Goal: Navigation & Orientation: Find specific page/section

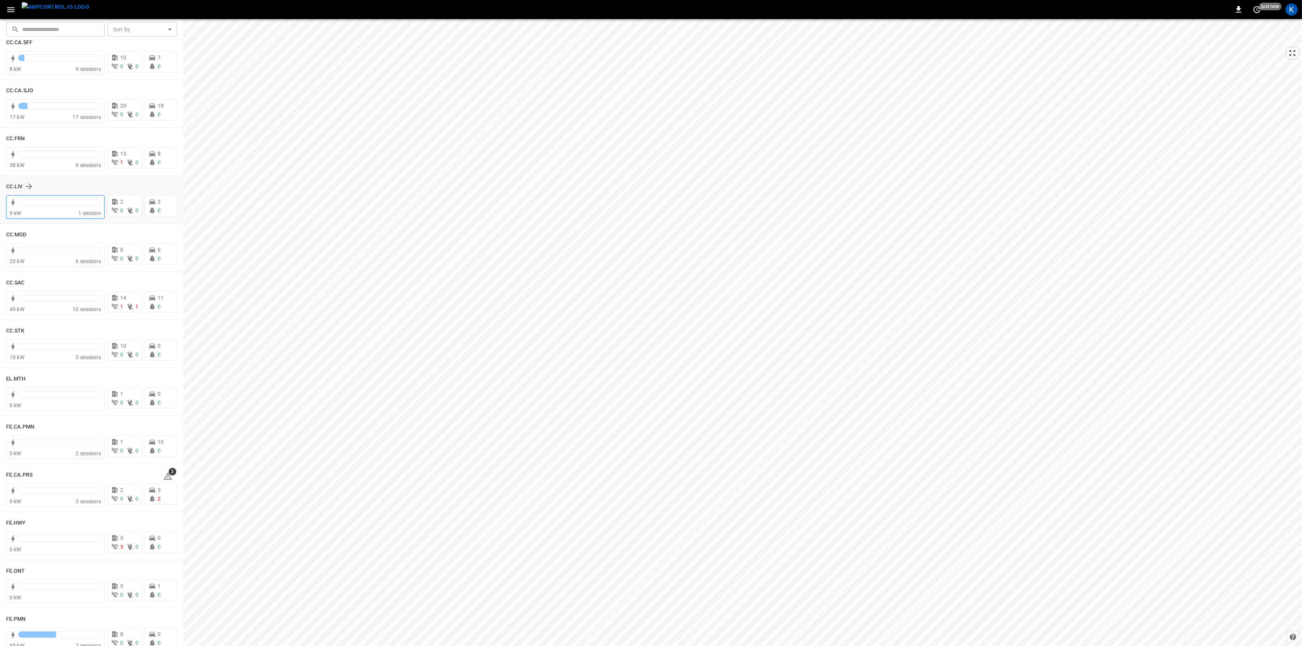
scroll to position [661, 0]
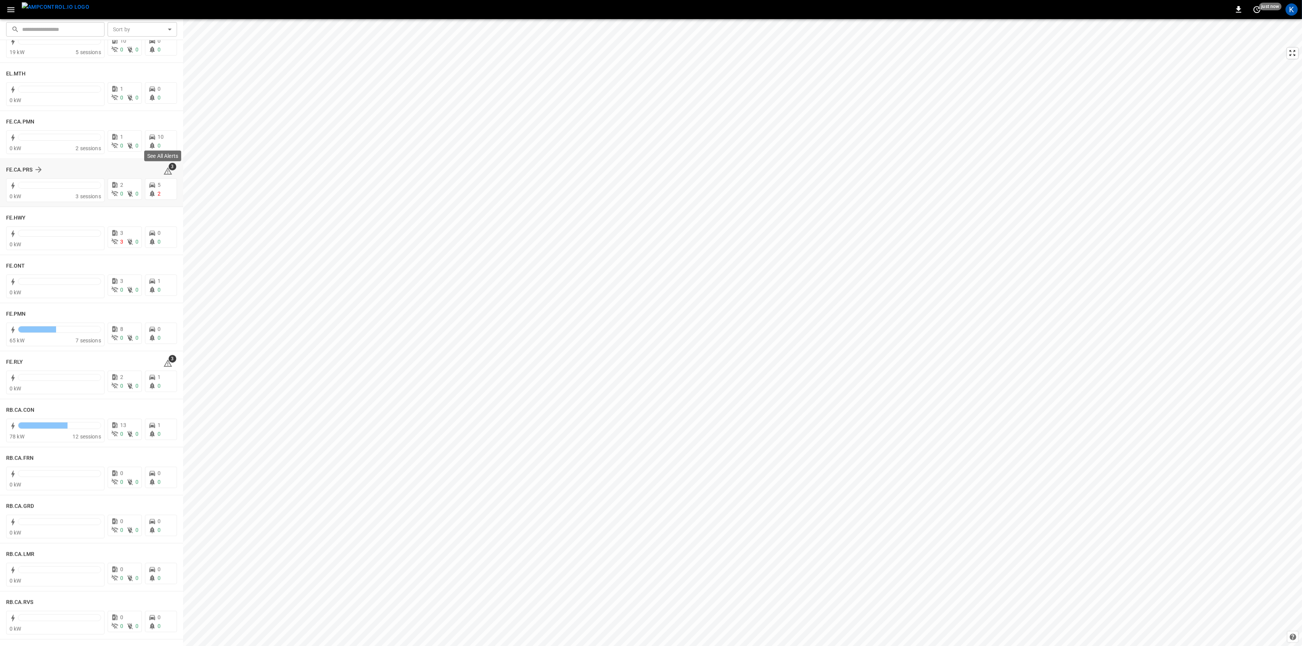
click at [164, 170] on icon at bounding box center [168, 170] width 8 height 7
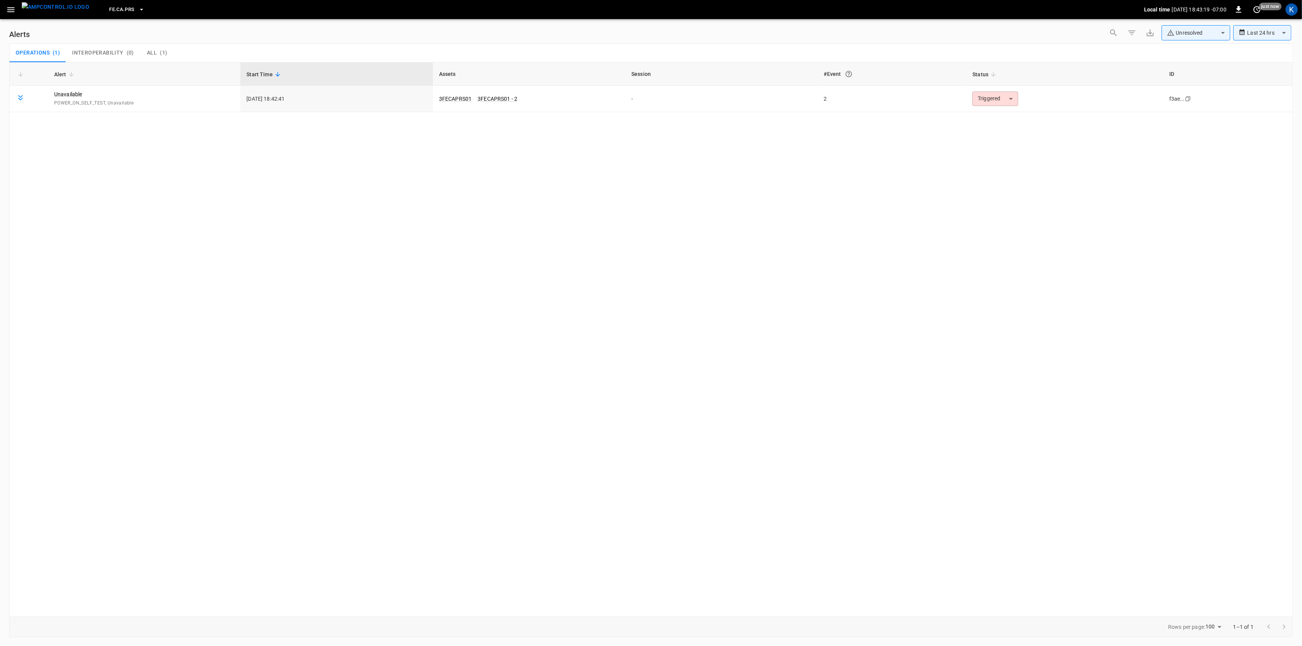
click at [11, 11] on icon "button" at bounding box center [10, 9] width 7 height 5
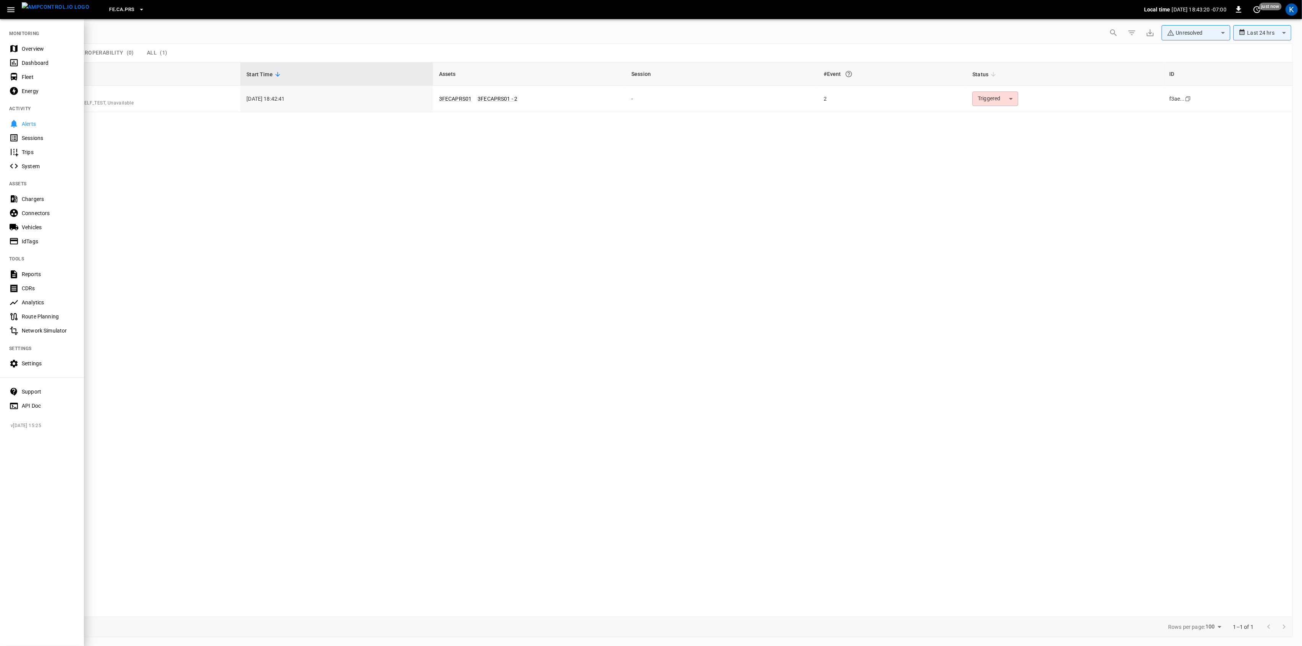
click at [22, 45] on div "Overview" at bounding box center [48, 49] width 53 height 8
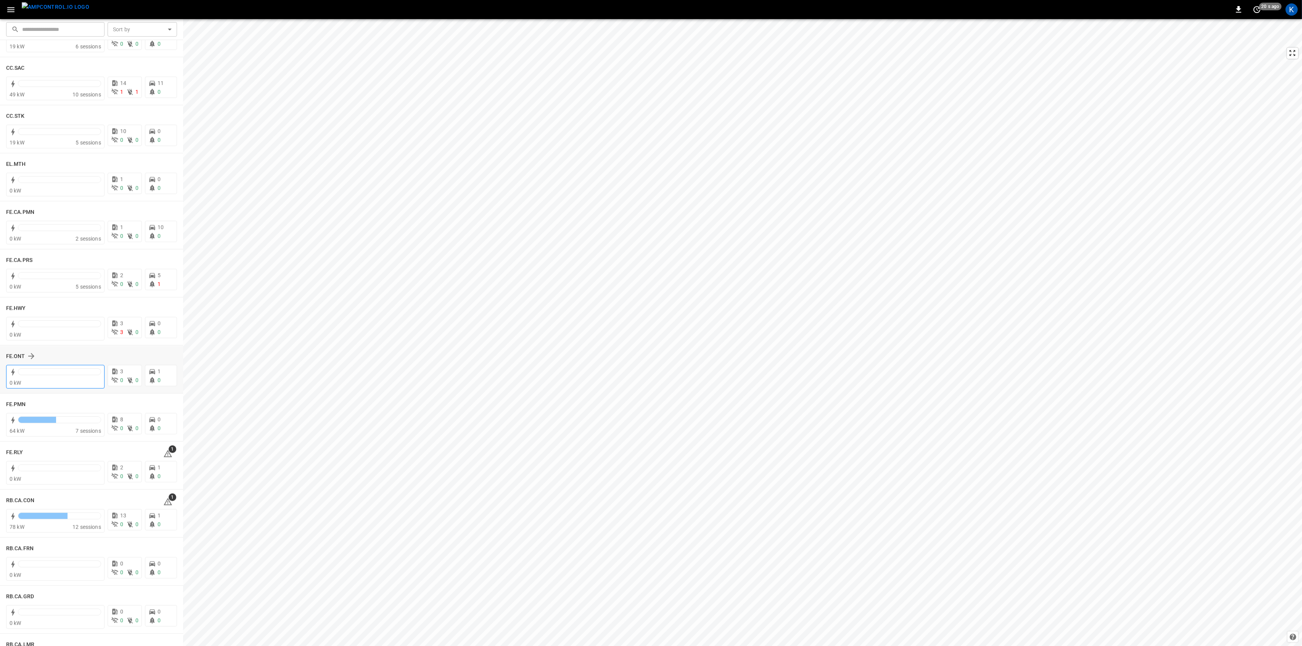
scroll to position [569, 0]
click at [59, 283] on div at bounding box center [59, 279] width 83 height 11
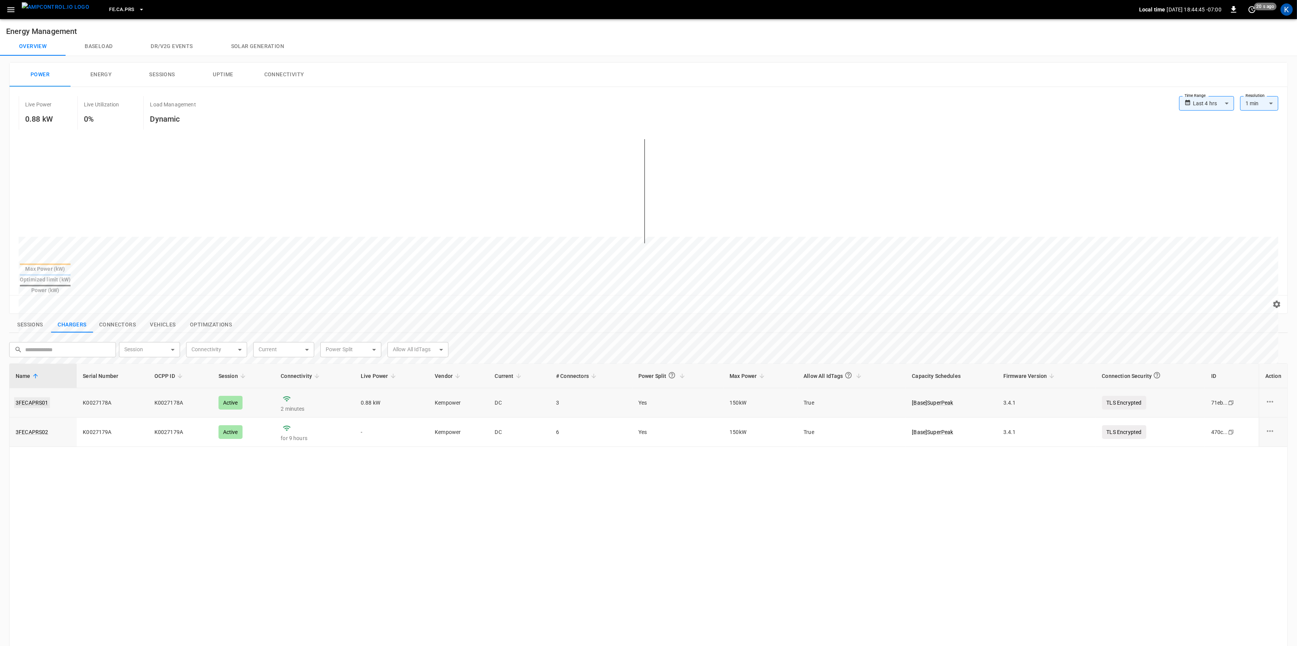
click at [36, 397] on link "3FECAPRS01" at bounding box center [32, 402] width 36 height 11
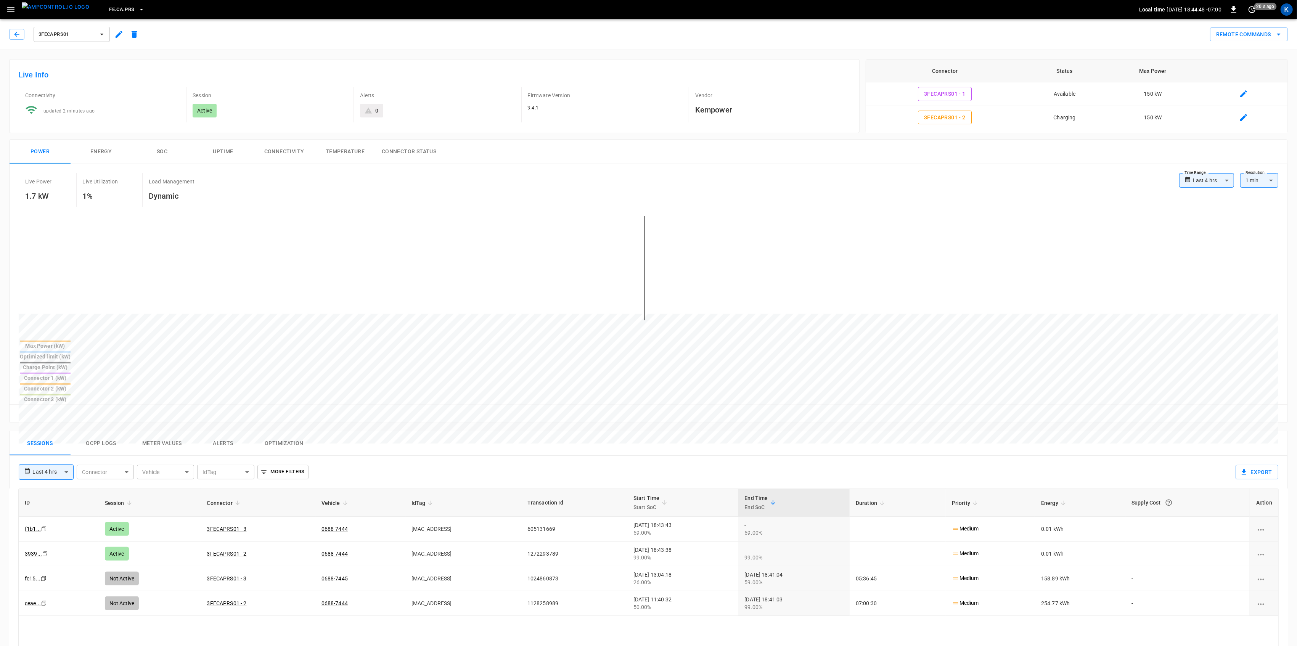
drag, startPoint x: 134, startPoint y: 412, endPoint x: 121, endPoint y: 412, distance: 13.0
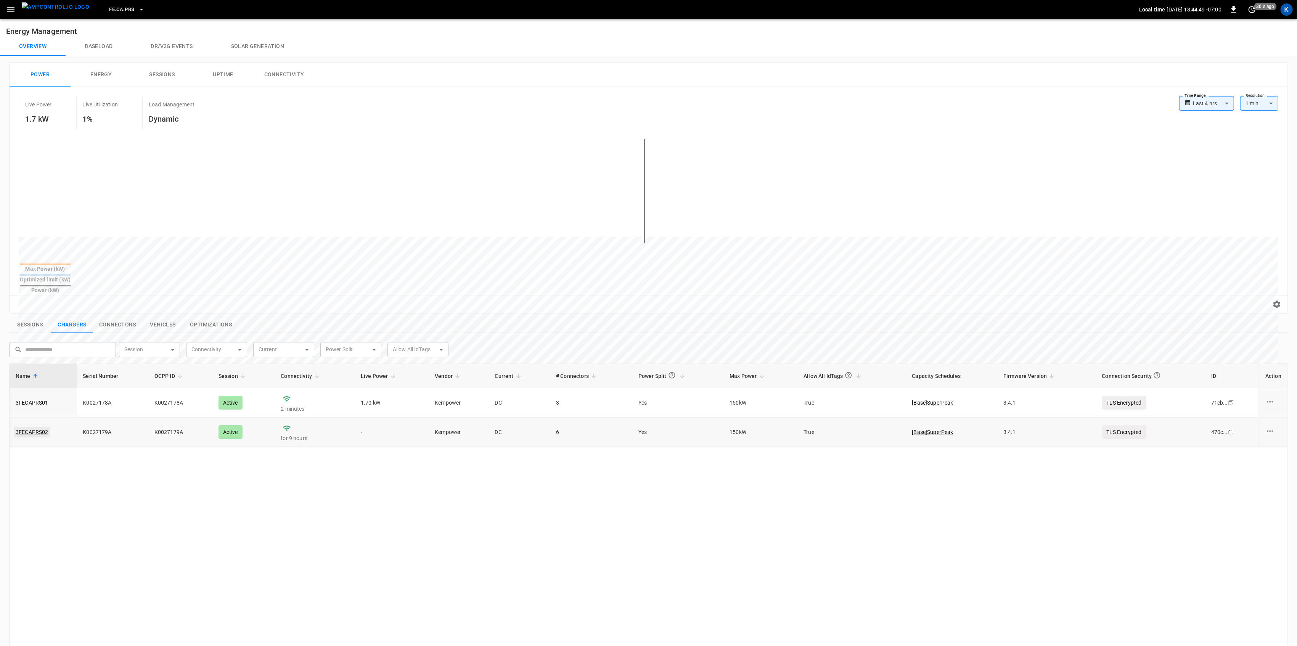
click at [37, 427] on link "3FECAPRS02" at bounding box center [32, 432] width 36 height 11
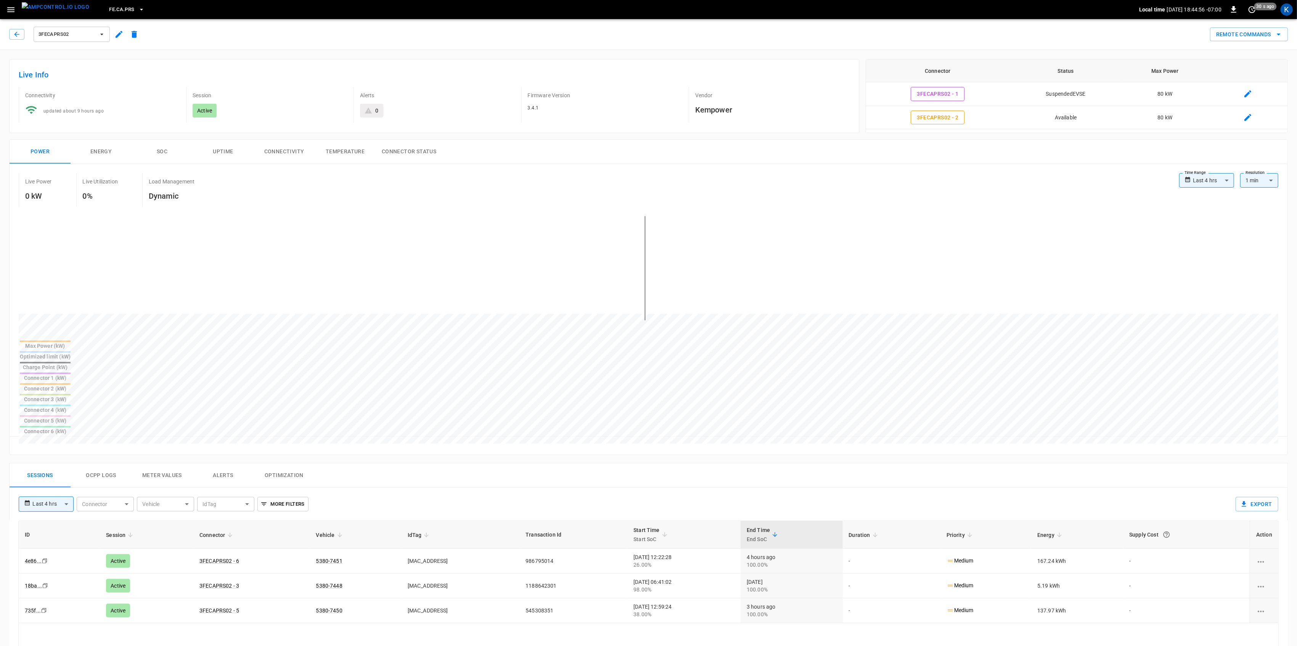
click at [19, 37] on icon "button" at bounding box center [17, 35] width 8 height 8
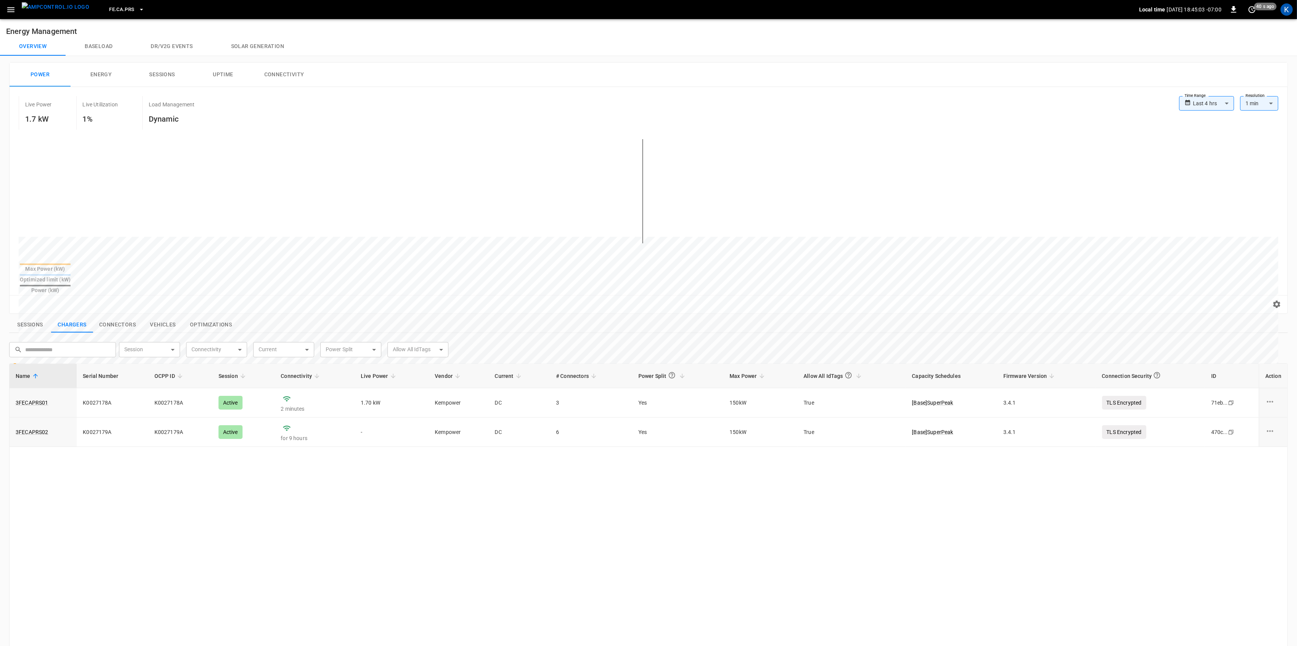
click at [11, 6] on icon "button" at bounding box center [11, 10] width 10 height 10
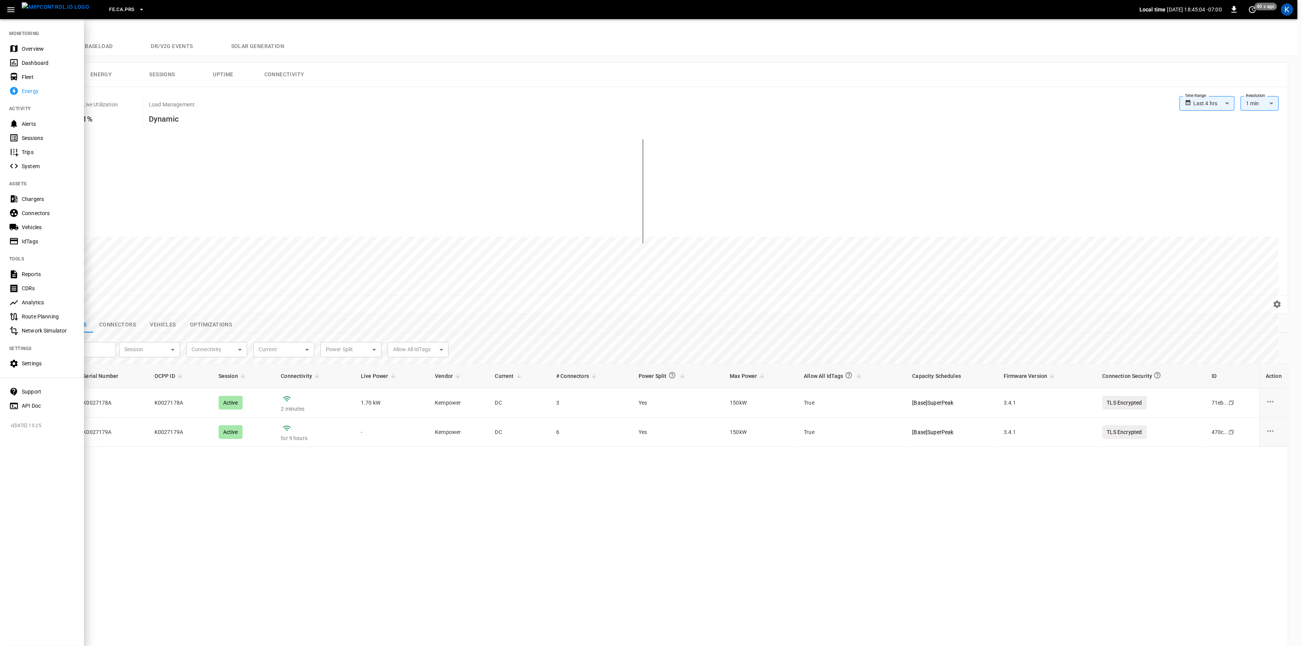
click at [25, 48] on div "Overview" at bounding box center [48, 49] width 53 height 8
